Goal: Obtain resource: Download file/media

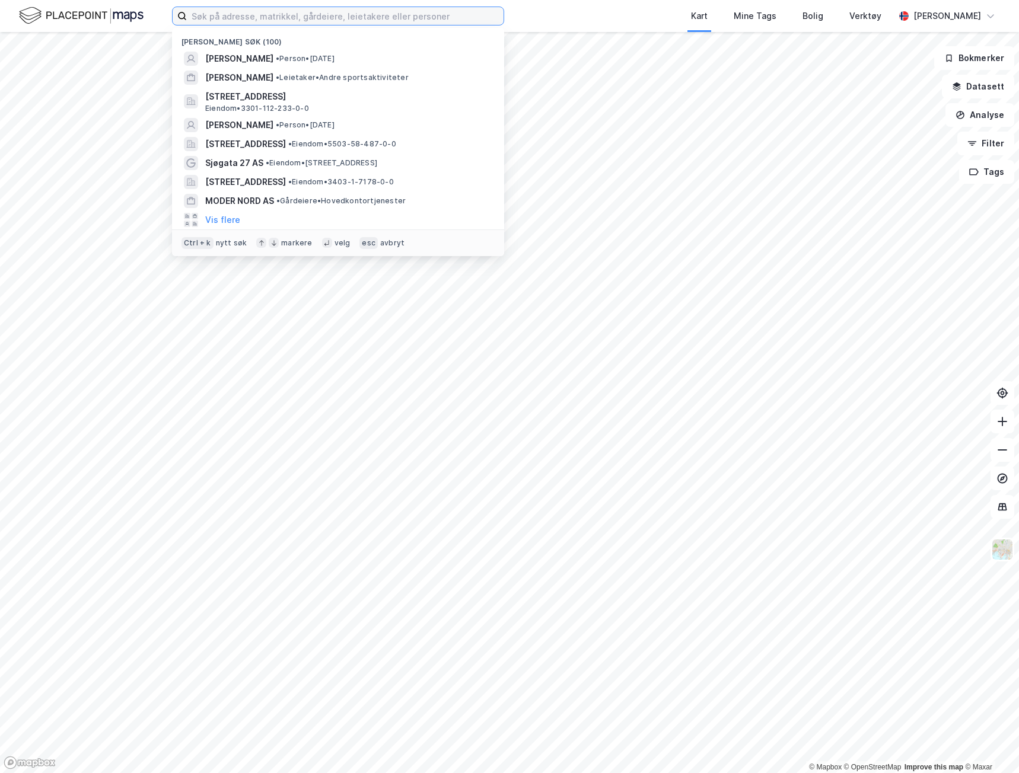
click at [299, 16] on input at bounding box center [345, 16] width 317 height 18
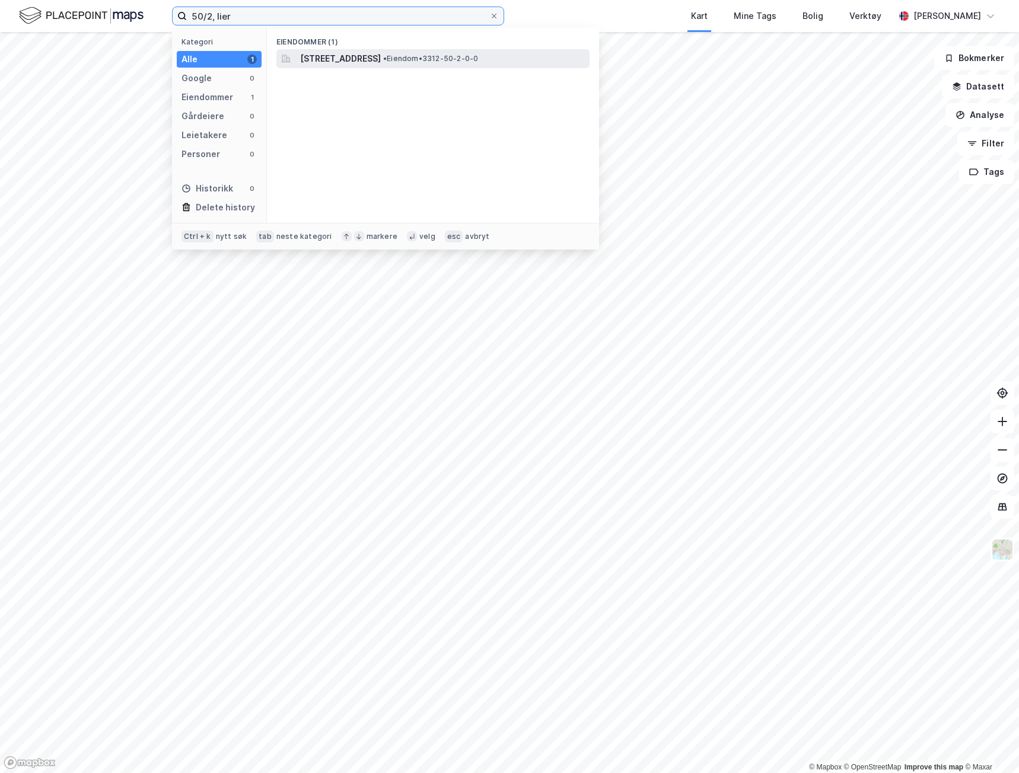
type input "50/2, lier"
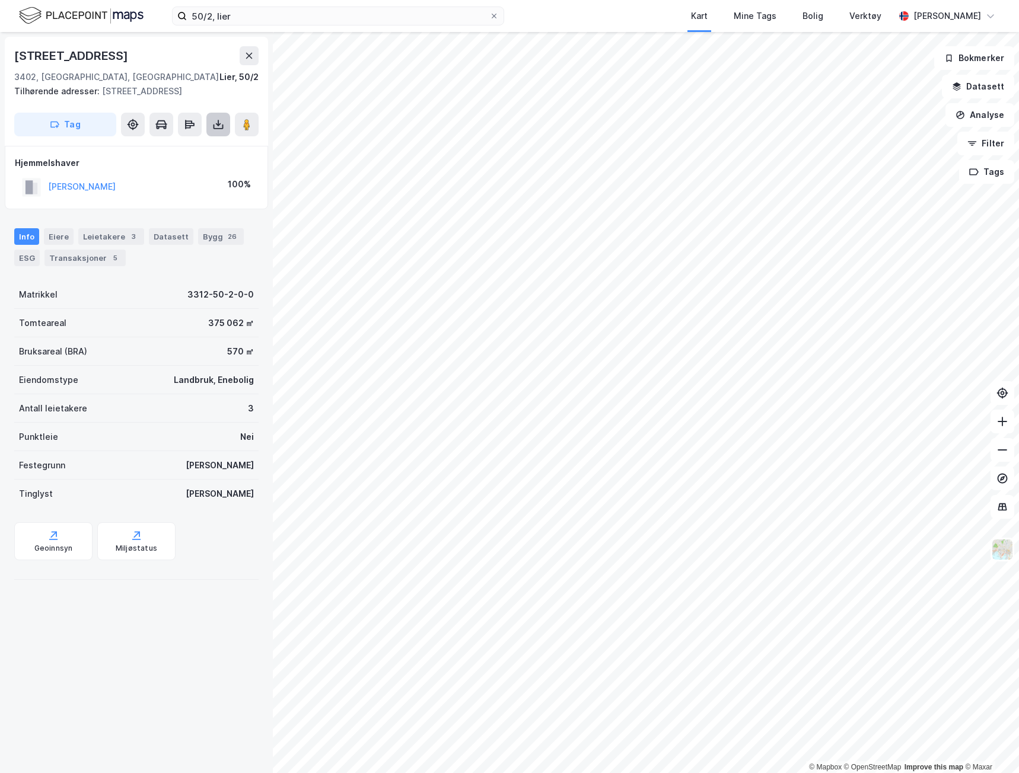
click at [217, 128] on icon at bounding box center [218, 127] width 10 height 5
click at [222, 151] on div "Last ned grunnbok" at bounding box center [167, 148] width 126 height 19
